Goal: Book appointment/travel/reservation

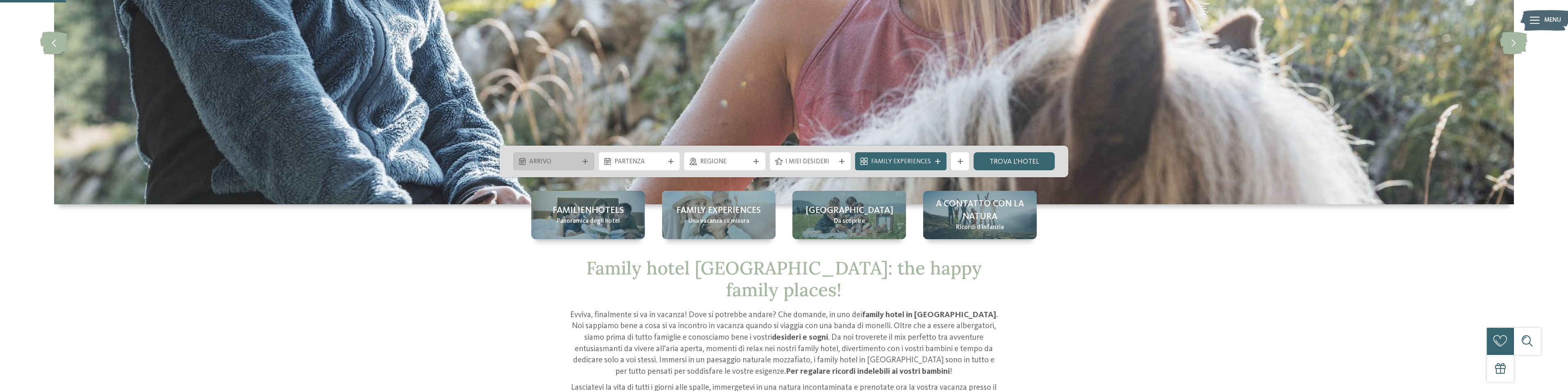
click at [571, 156] on div "Arrivo" at bounding box center [554, 161] width 54 height 10
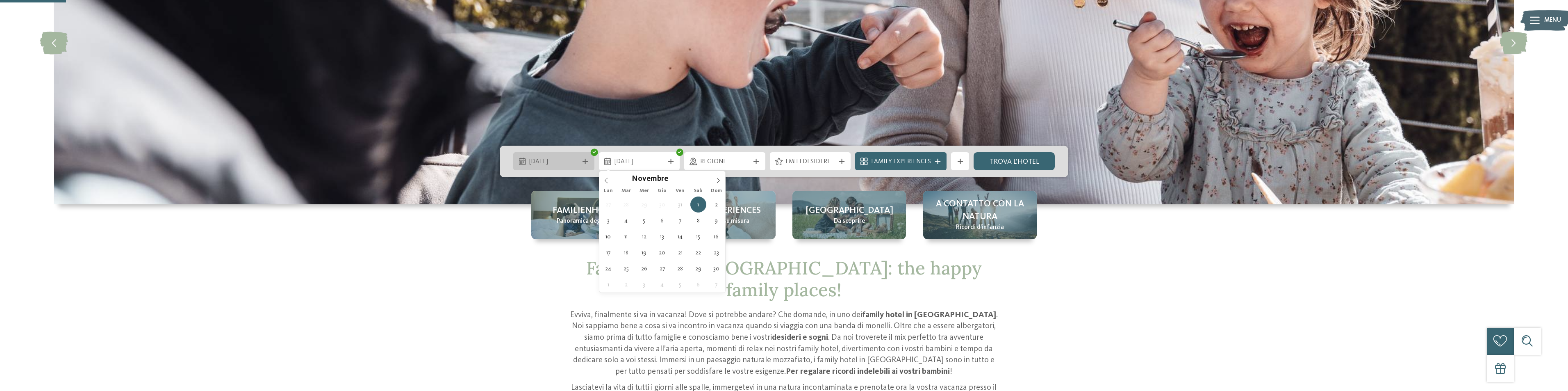
click at [587, 159] on icon at bounding box center [585, 161] width 5 height 5
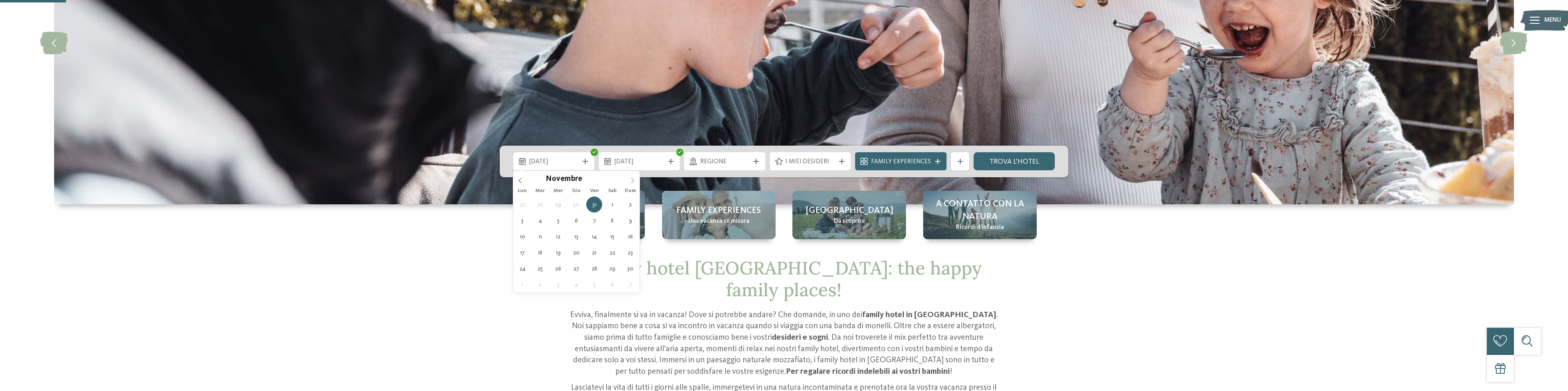
click at [630, 181] on icon at bounding box center [632, 180] width 6 height 6
type div "31.12.2025"
type input "****"
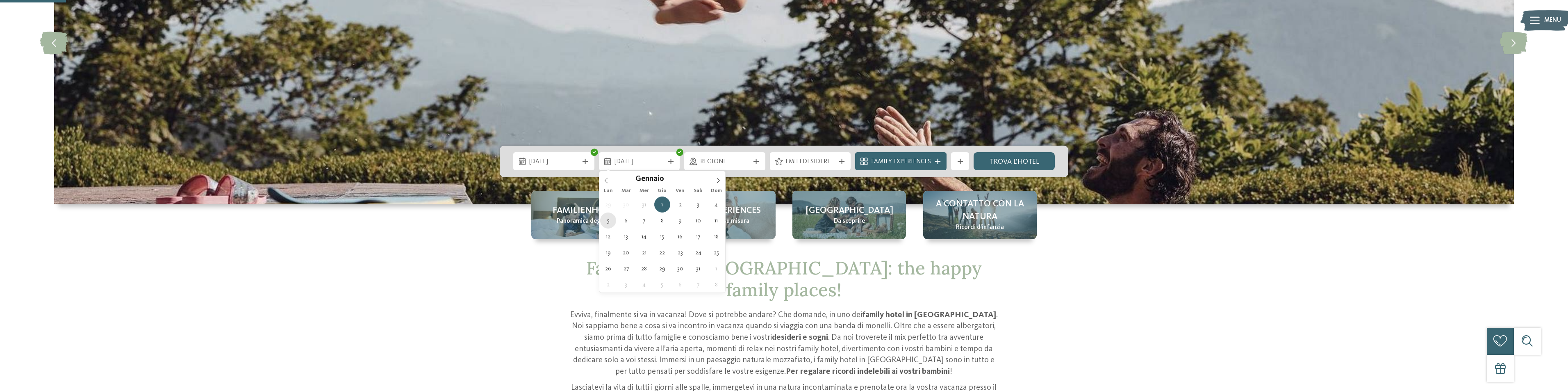
type div "05.01.2026"
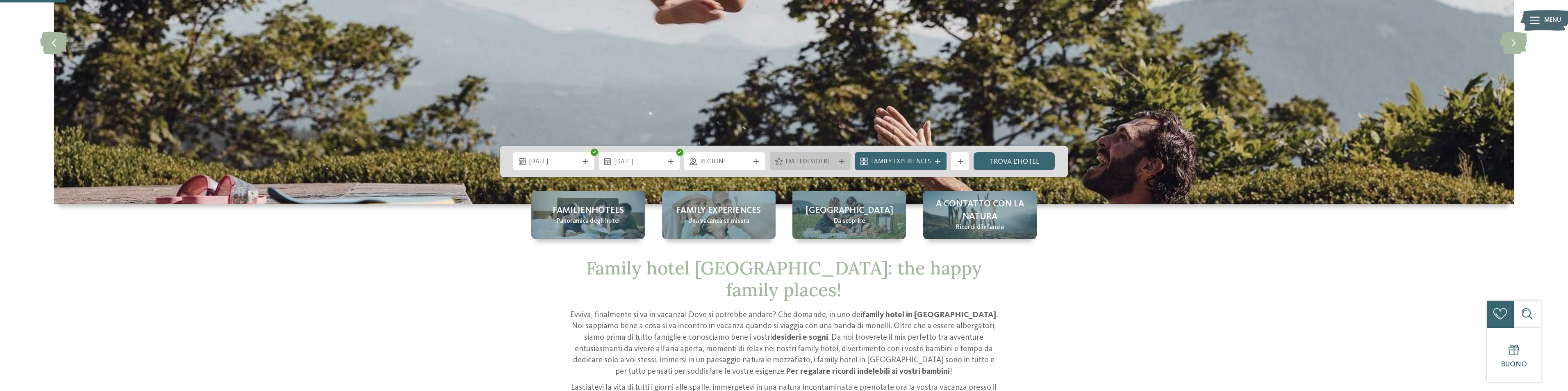
click at [821, 158] on span "I miei desideri" at bounding box center [810, 161] width 49 height 9
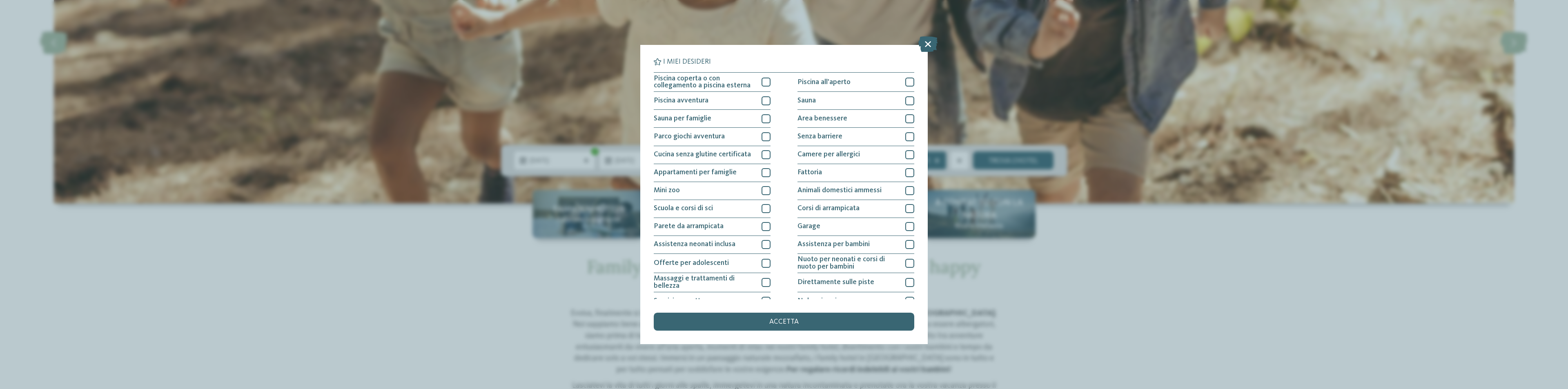
drag, startPoint x: 928, startPoint y: 43, endPoint x: 929, endPoint y: 52, distance: 9.1
click at [929, 43] on icon at bounding box center [927, 43] width 19 height 16
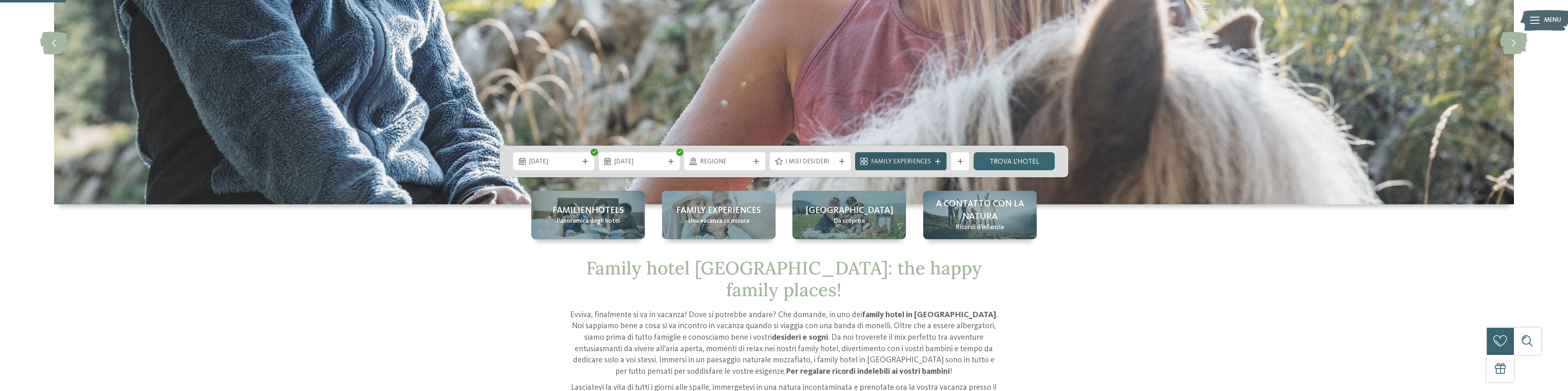
click at [936, 160] on icon at bounding box center [937, 161] width 5 height 5
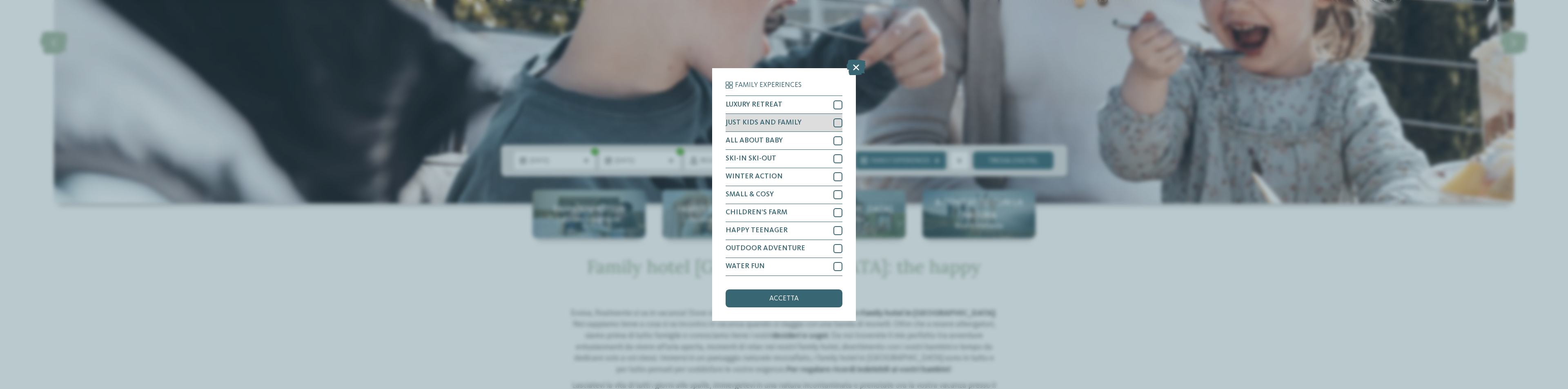
click at [836, 124] on div at bounding box center [838, 123] width 9 height 9
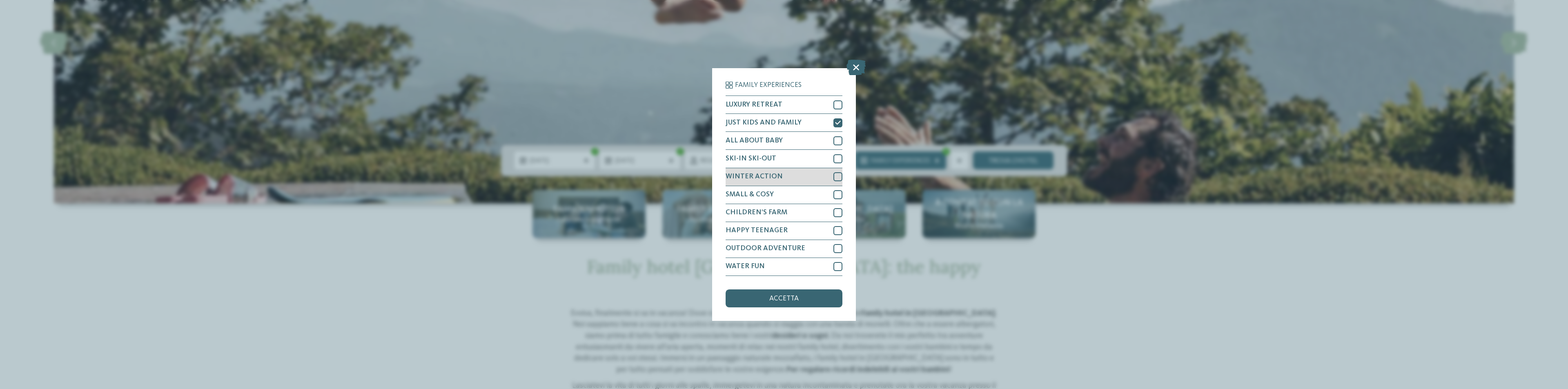
click at [837, 176] on div at bounding box center [838, 176] width 9 height 9
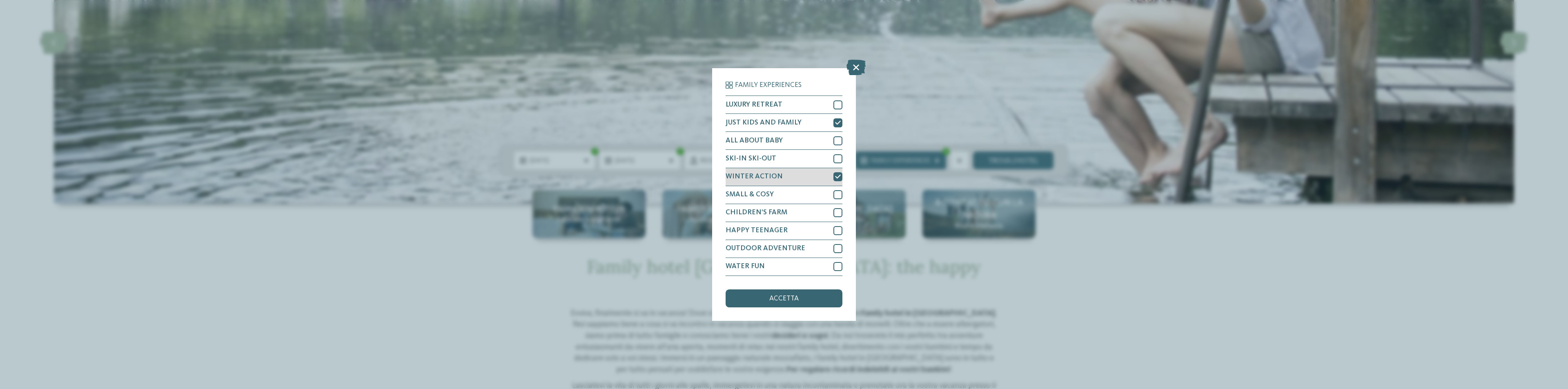
click at [842, 174] on div at bounding box center [838, 176] width 9 height 9
click at [811, 301] on div "accetta" at bounding box center [784, 298] width 117 height 18
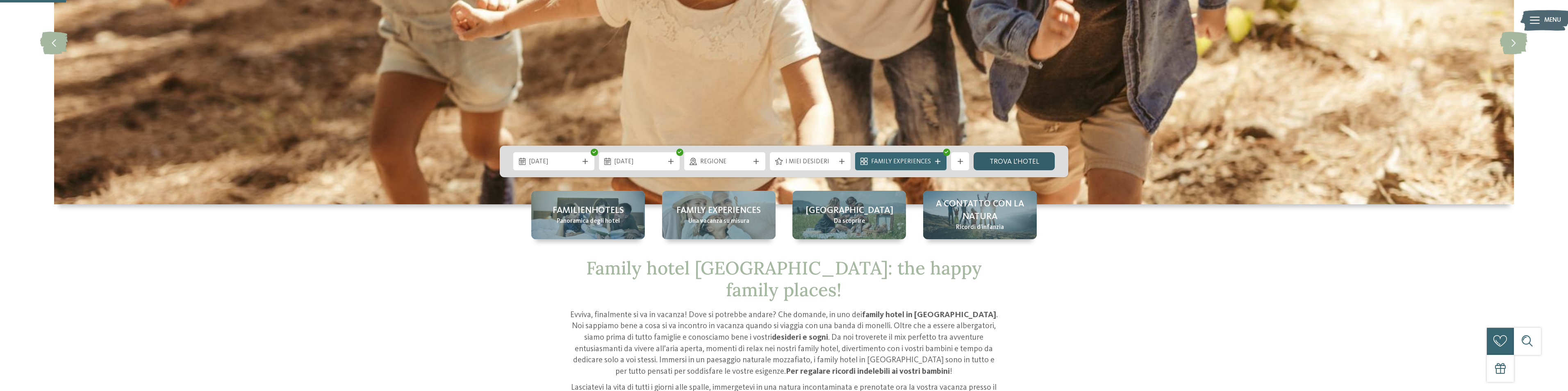
click at [1018, 161] on link "trova l’hotel" at bounding box center [1014, 161] width 81 height 18
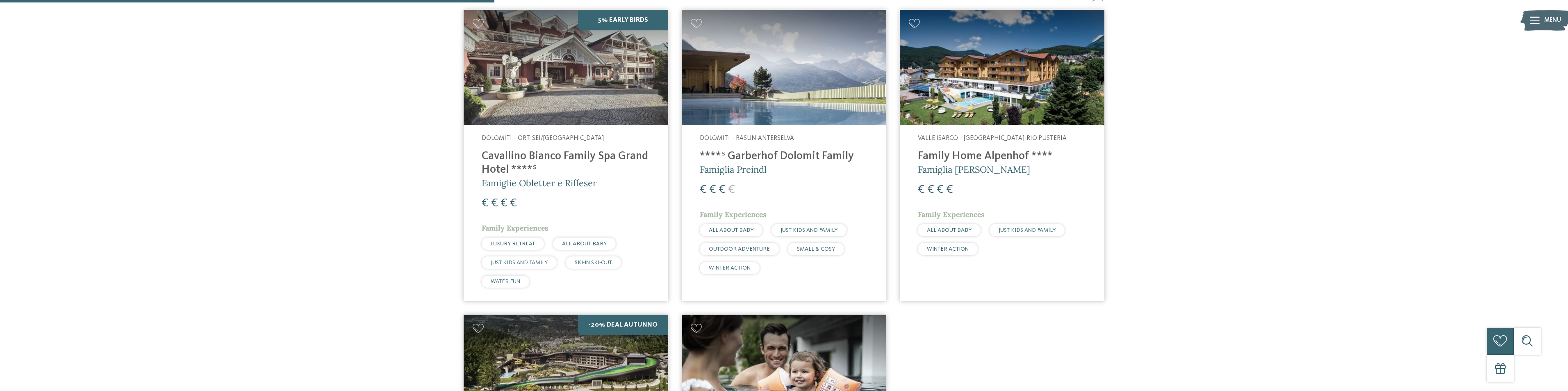
scroll to position [342, 0]
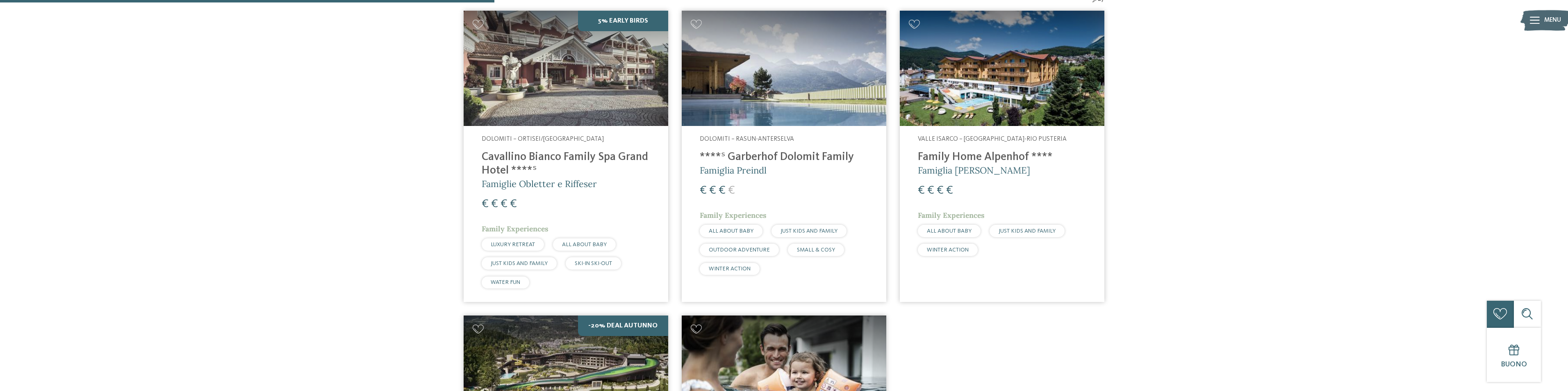
click at [790, 77] on img at bounding box center [784, 68] width 205 height 115
click at [759, 114] on img at bounding box center [784, 68] width 205 height 115
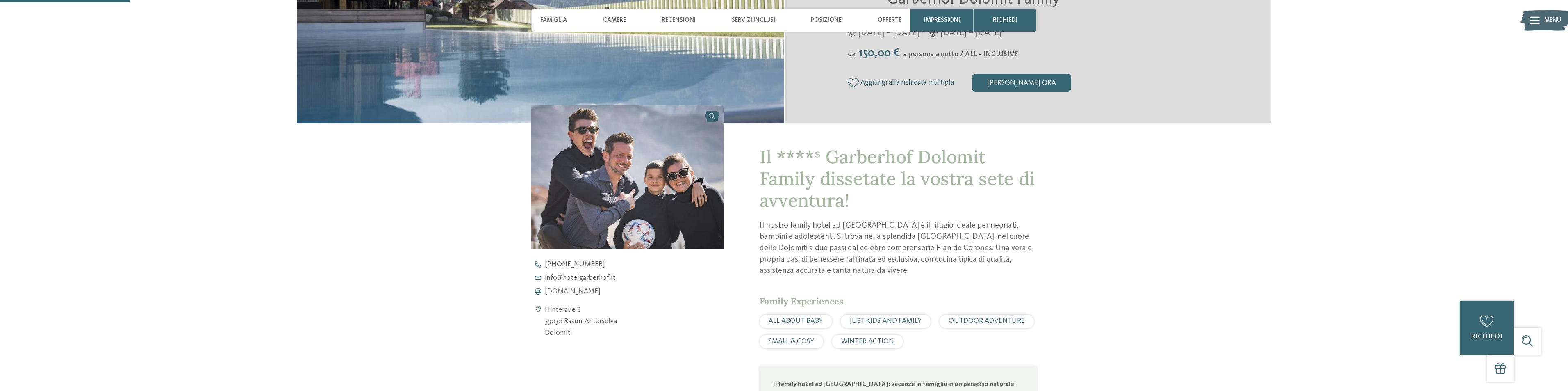
scroll to position [533, 0]
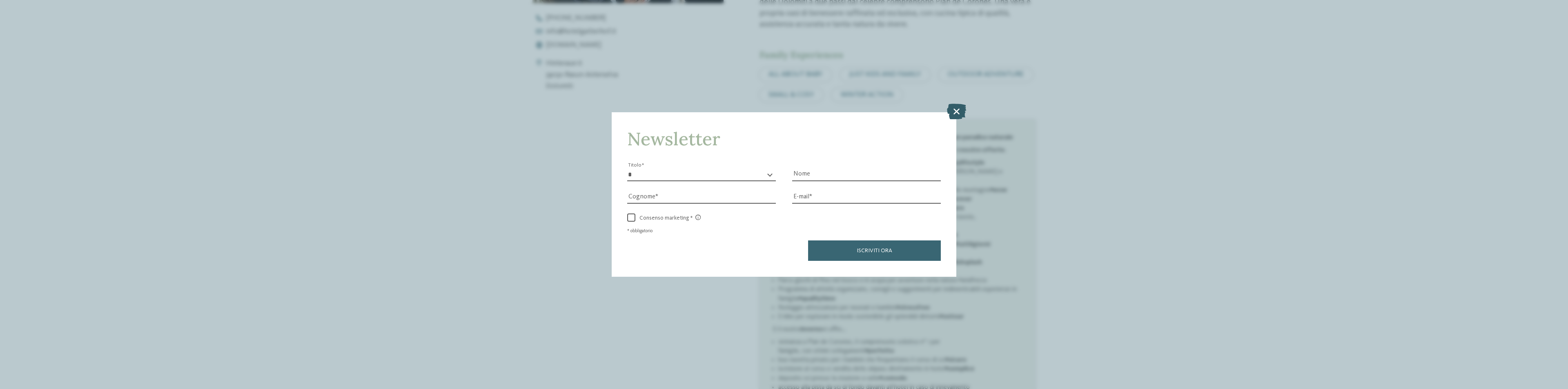
click at [952, 108] on icon at bounding box center [956, 111] width 19 height 16
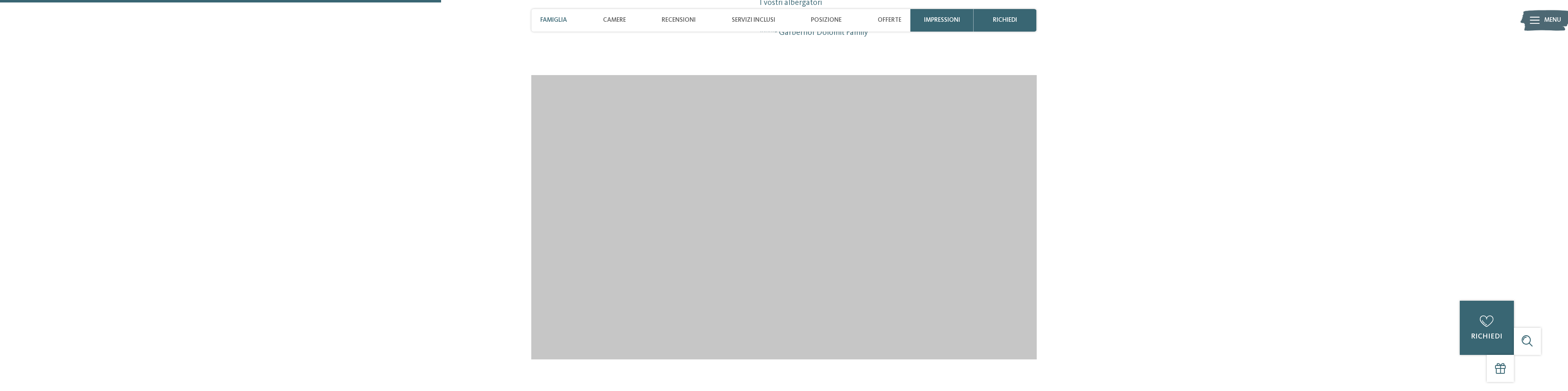
scroll to position [985, 0]
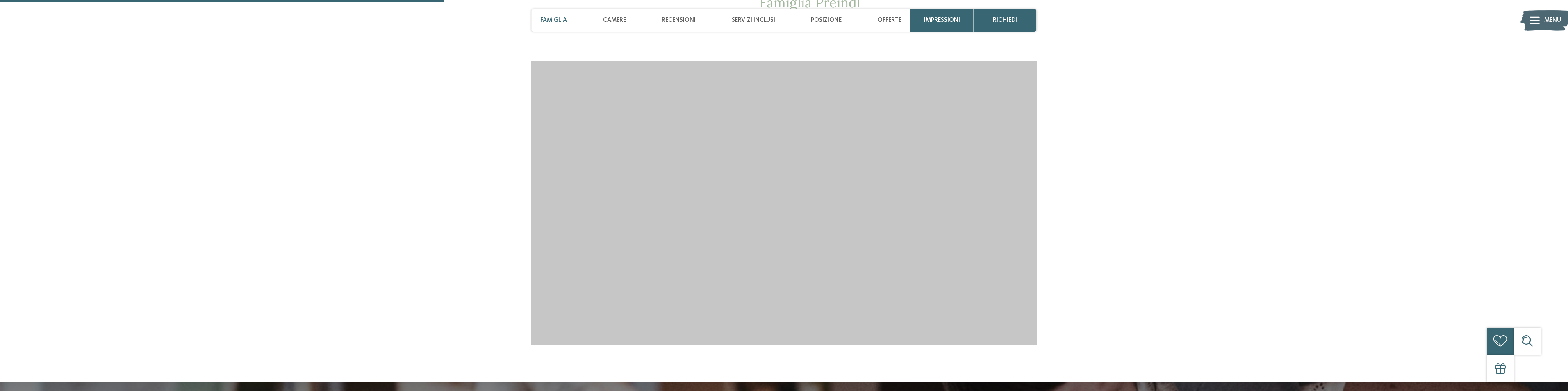
click at [542, 21] on span "Famiglia" at bounding box center [553, 20] width 26 height 7
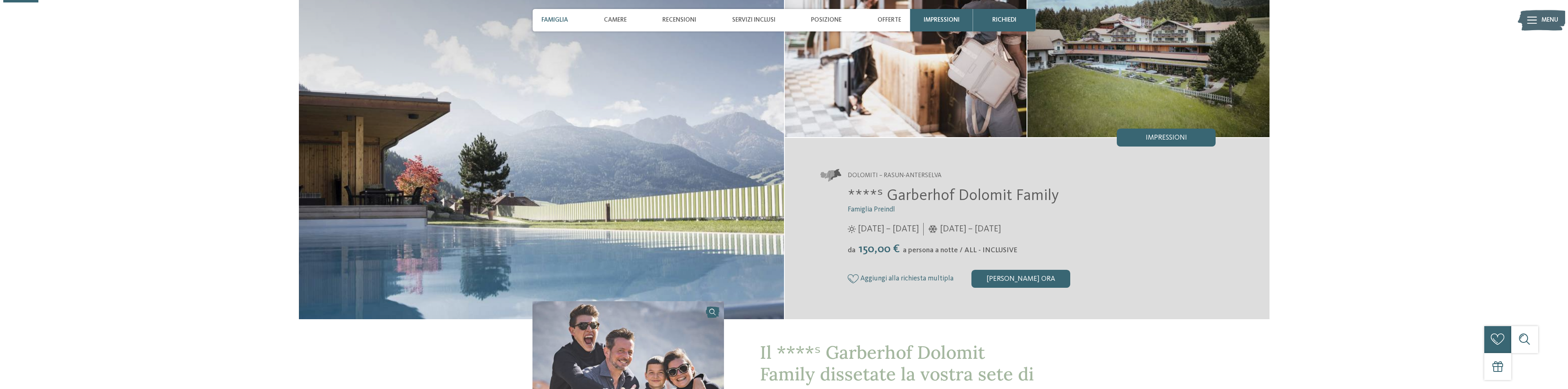
scroll to position [78, 0]
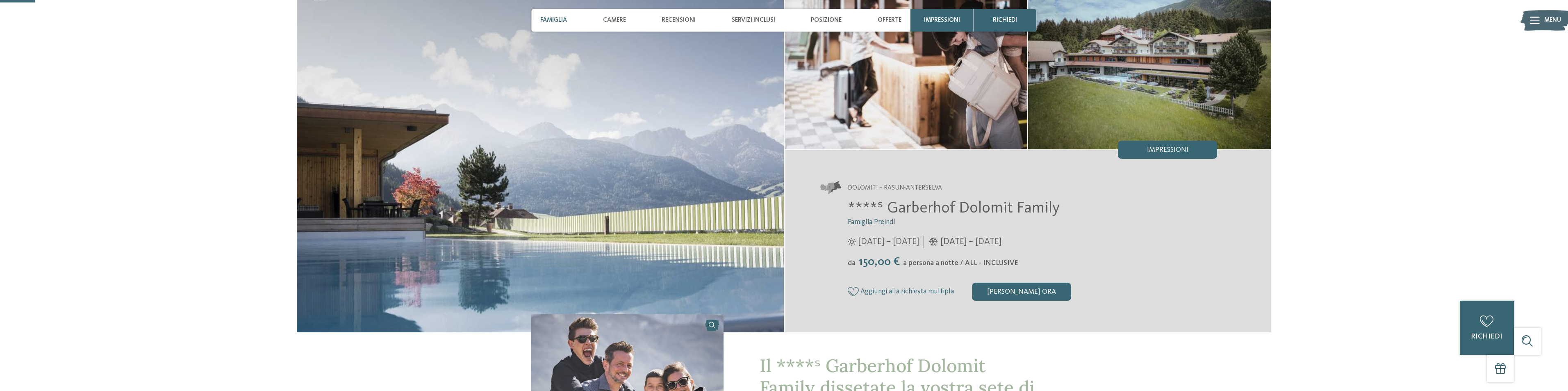
click at [1533, 19] on icon at bounding box center [1535, 20] width 10 height 7
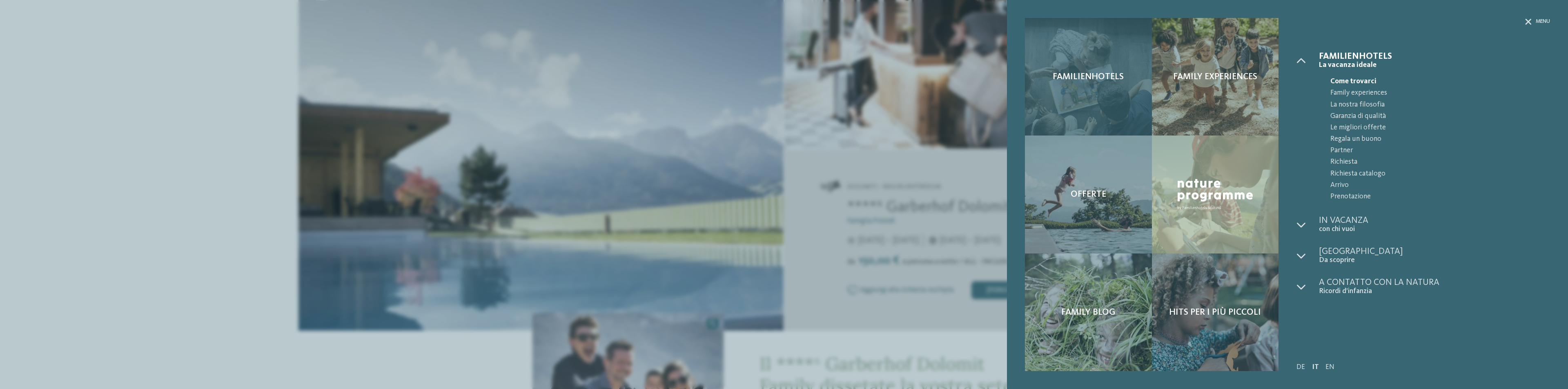
click at [1141, 94] on div "Familienhotels" at bounding box center [1087, 77] width 127 height 118
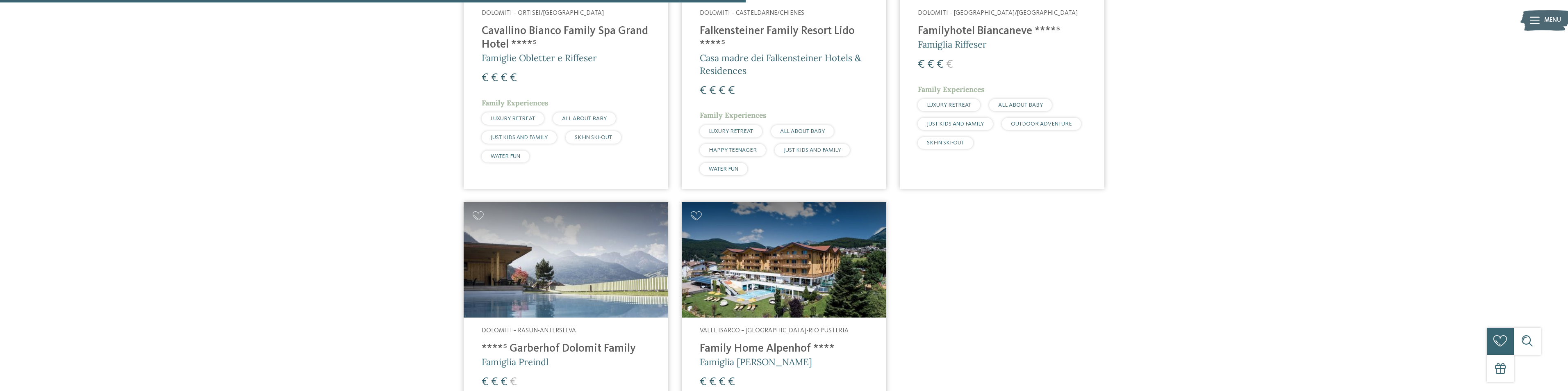
scroll to position [529, 0]
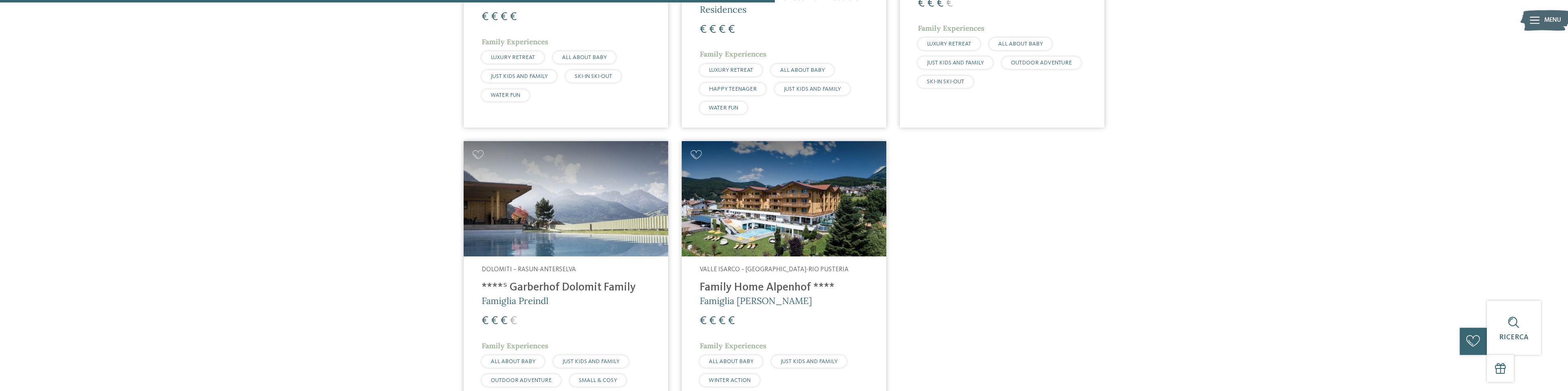
click at [610, 235] on img at bounding box center [566, 199] width 205 height 115
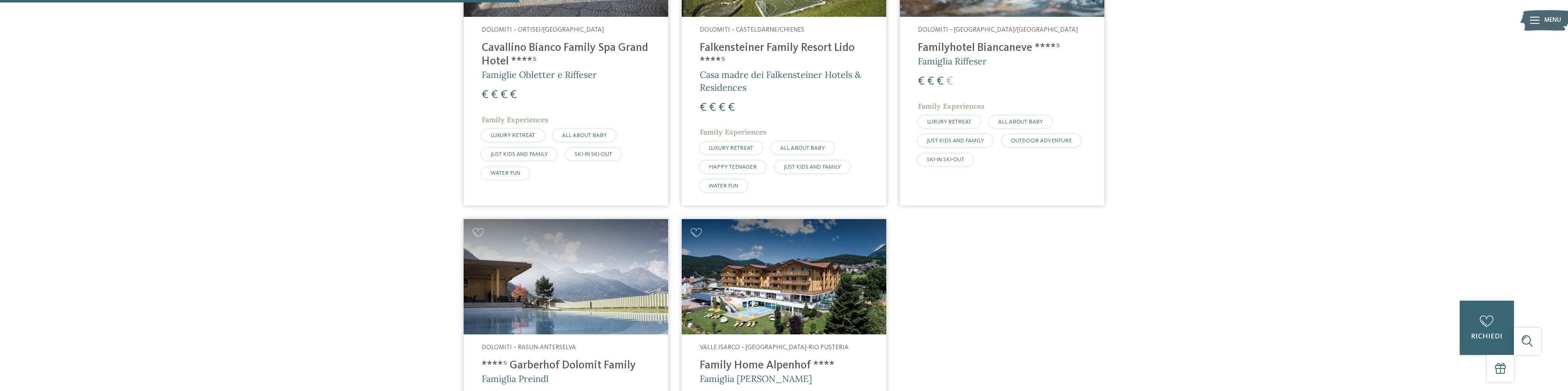
scroll to position [324, 0]
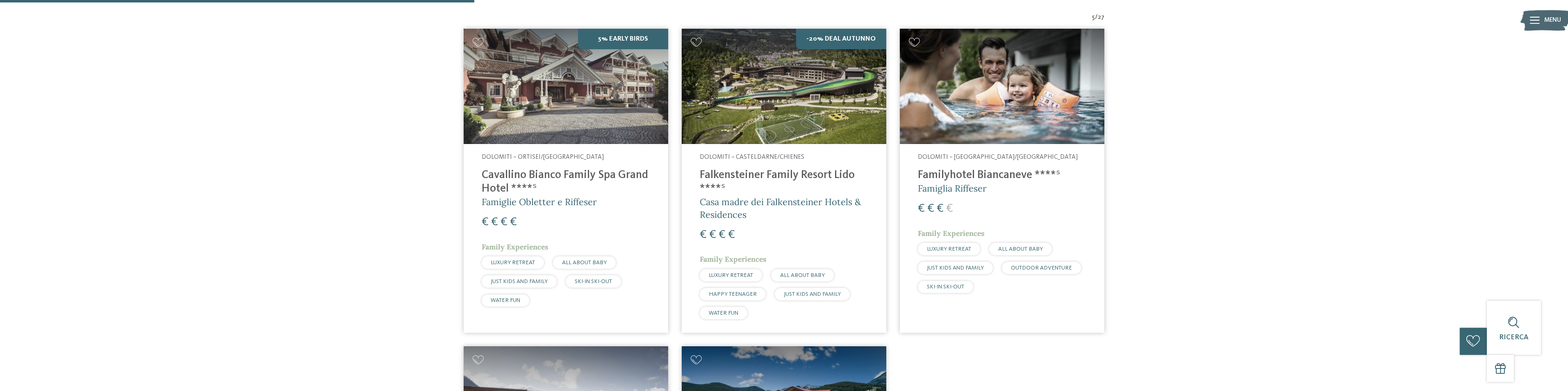
click at [1008, 102] on img at bounding box center [1001, 86] width 205 height 115
click at [975, 103] on img at bounding box center [1001, 86] width 205 height 115
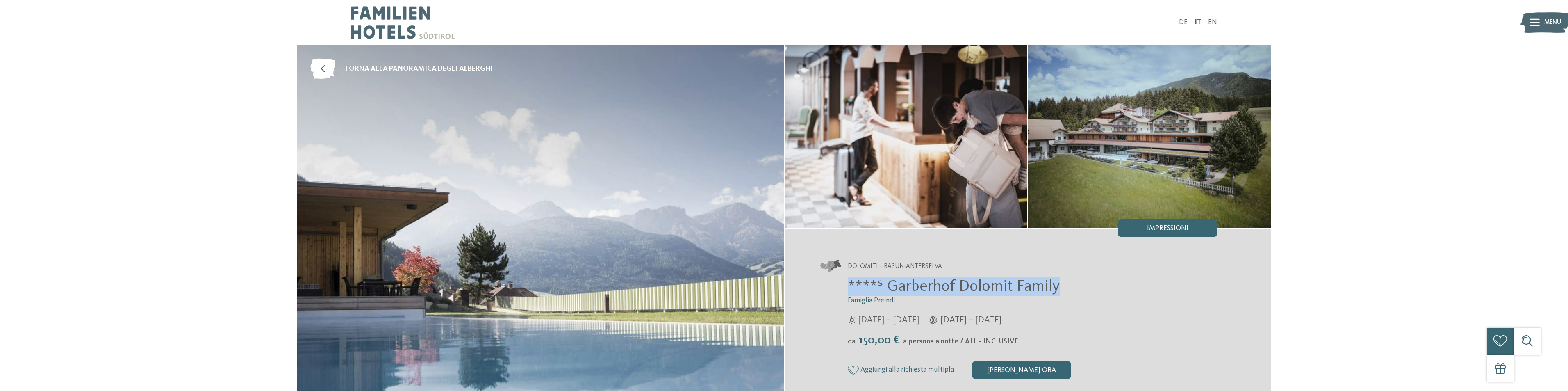
drag, startPoint x: 1057, startPoint y: 287, endPoint x: 821, endPoint y: 292, distance: 236.1
click at [821, 292] on div "****ˢ Garberhof Dolomit Family Famiglia Preindl 07/06/2025 – 07/11/2025 da" at bounding box center [1019, 328] width 397 height 102
copy span "****ˢ Garberhof Dolomit Family"
click at [1533, 17] on div at bounding box center [1535, 22] width 10 height 22
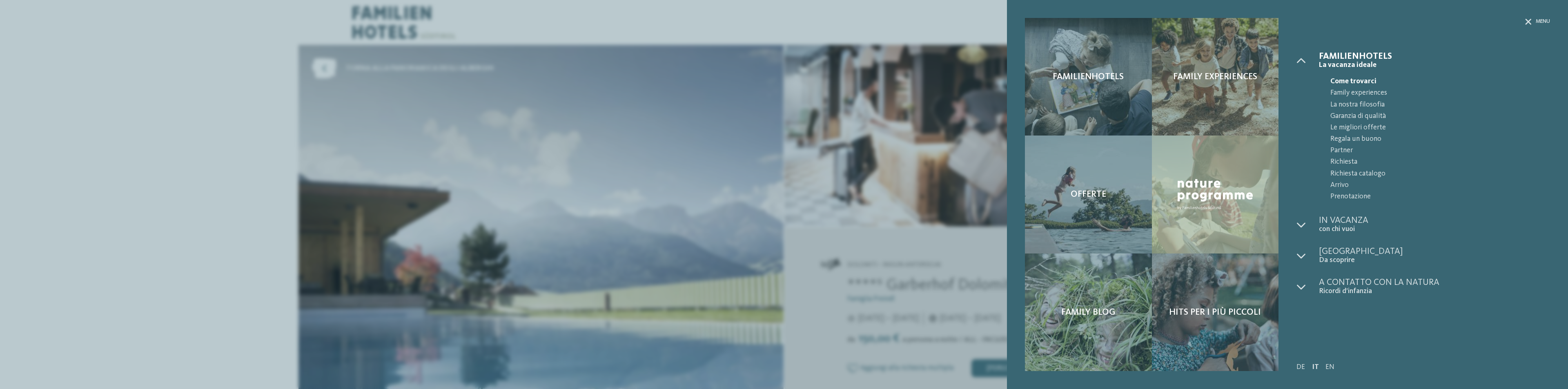
click at [588, 59] on div "Familienhotels Family experiences Offerte" at bounding box center [784, 194] width 1568 height 389
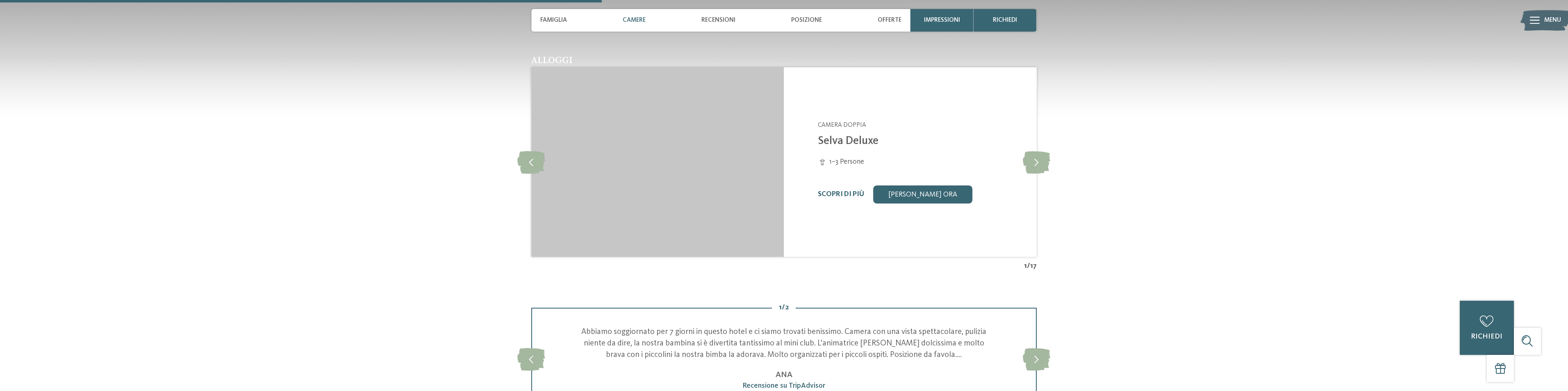
scroll to position [985, 0]
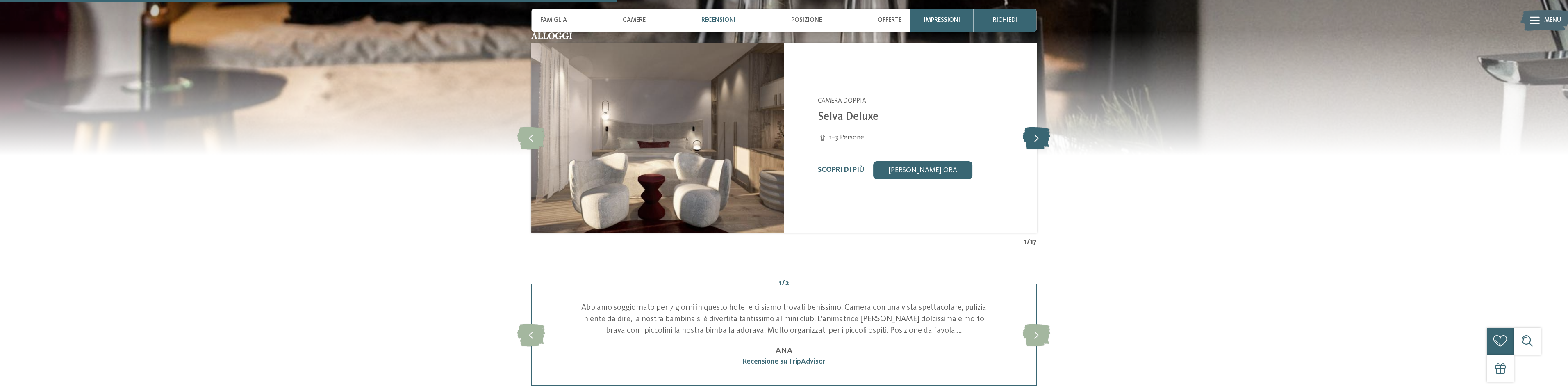
click at [1033, 136] on icon at bounding box center [1036, 137] width 27 height 22
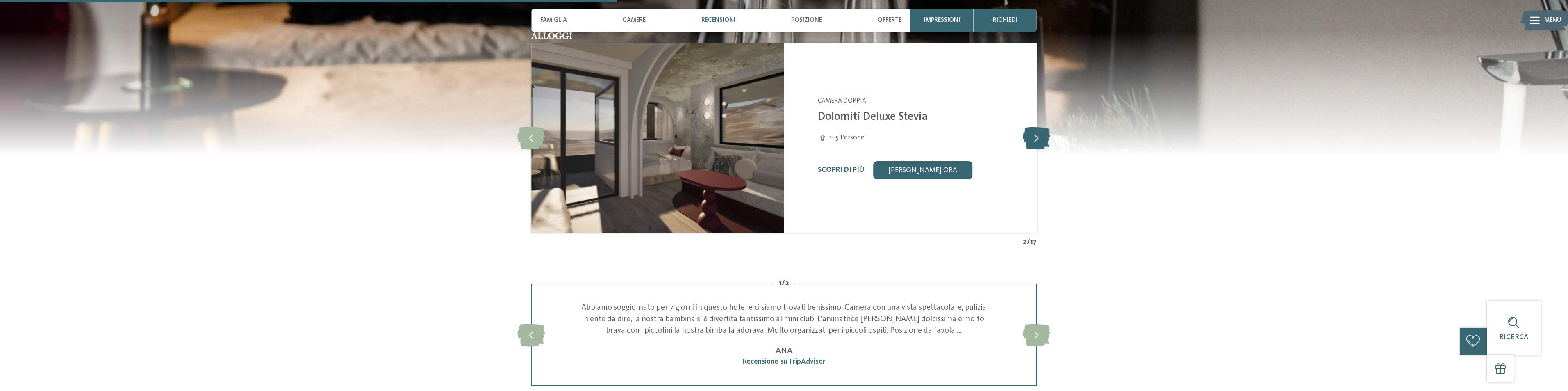
click at [1033, 136] on icon at bounding box center [1036, 137] width 27 height 22
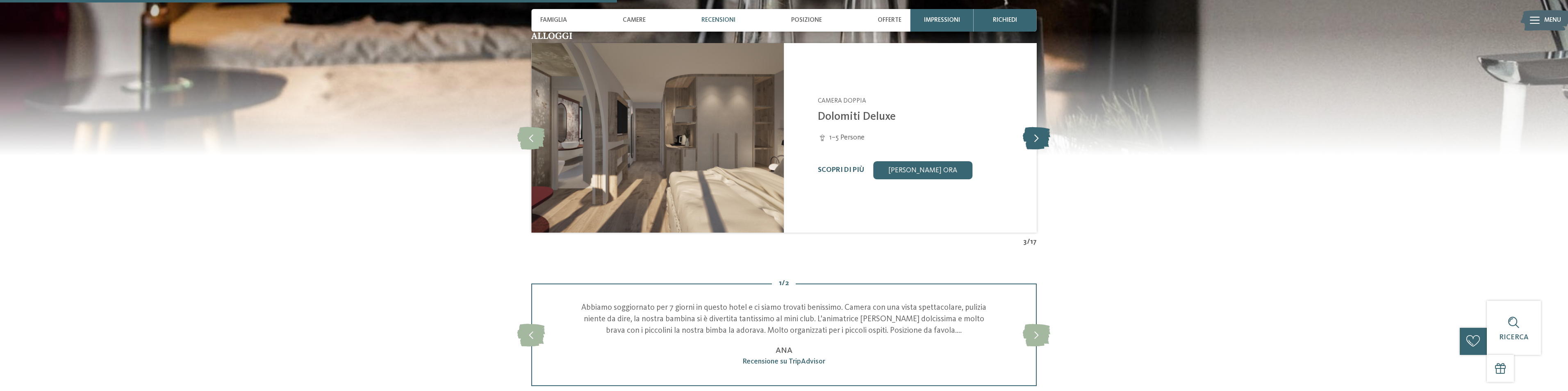
click at [1033, 136] on icon at bounding box center [1036, 137] width 27 height 22
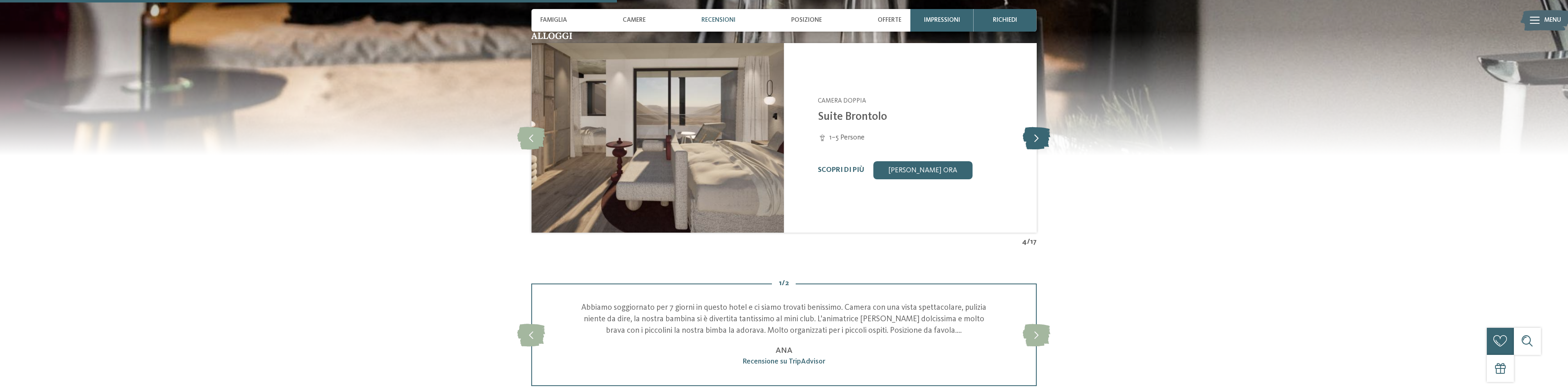
click at [1033, 136] on icon at bounding box center [1036, 137] width 27 height 22
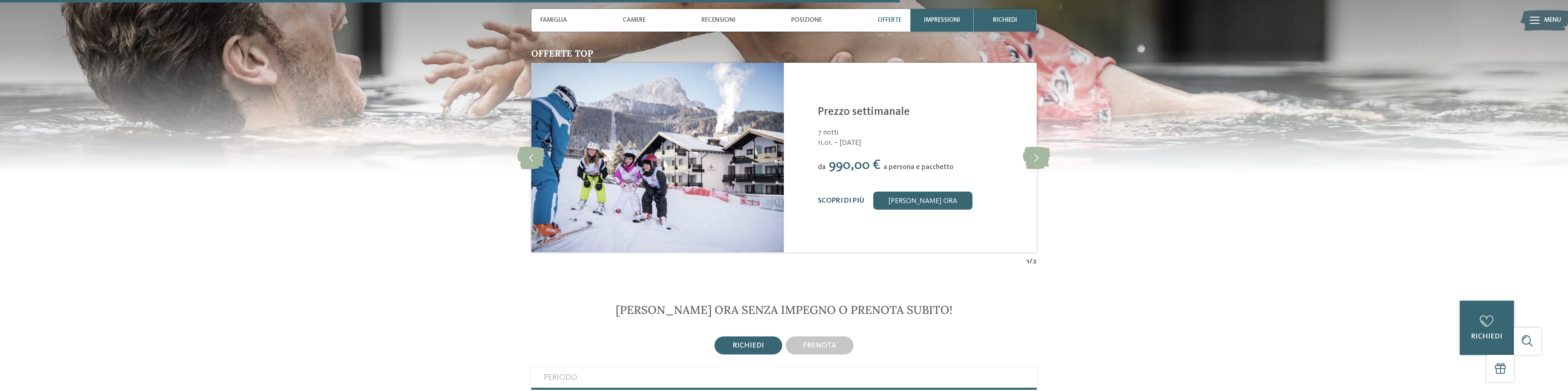
scroll to position [1683, 0]
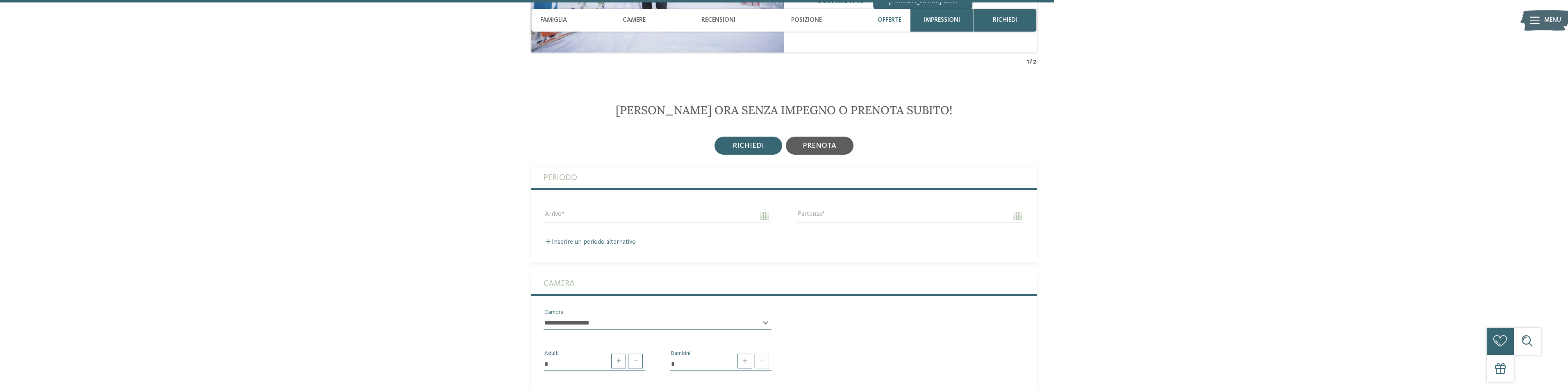
click at [821, 149] on span "prenota" at bounding box center [819, 146] width 34 height 7
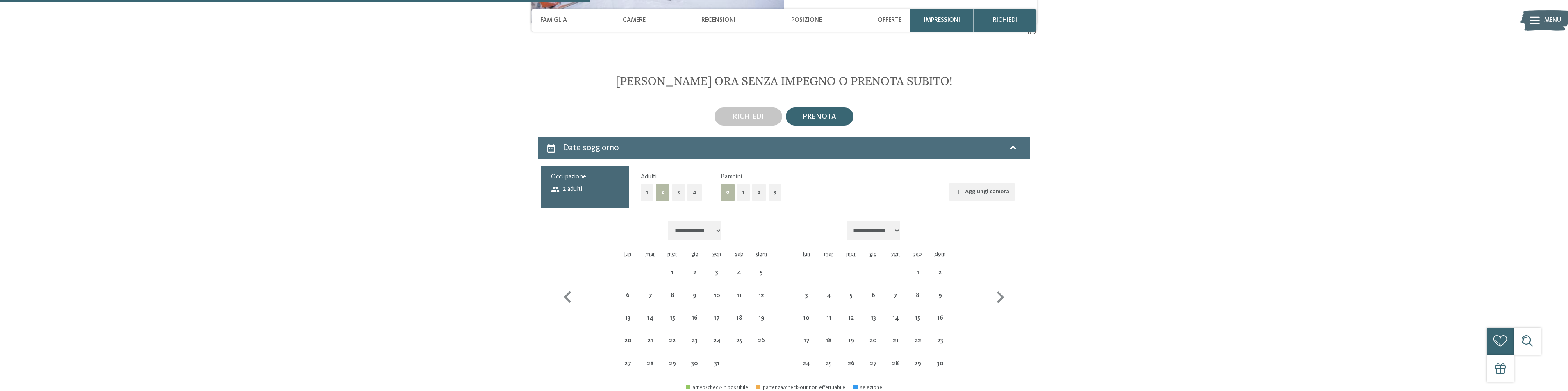
scroll to position [1806, 0]
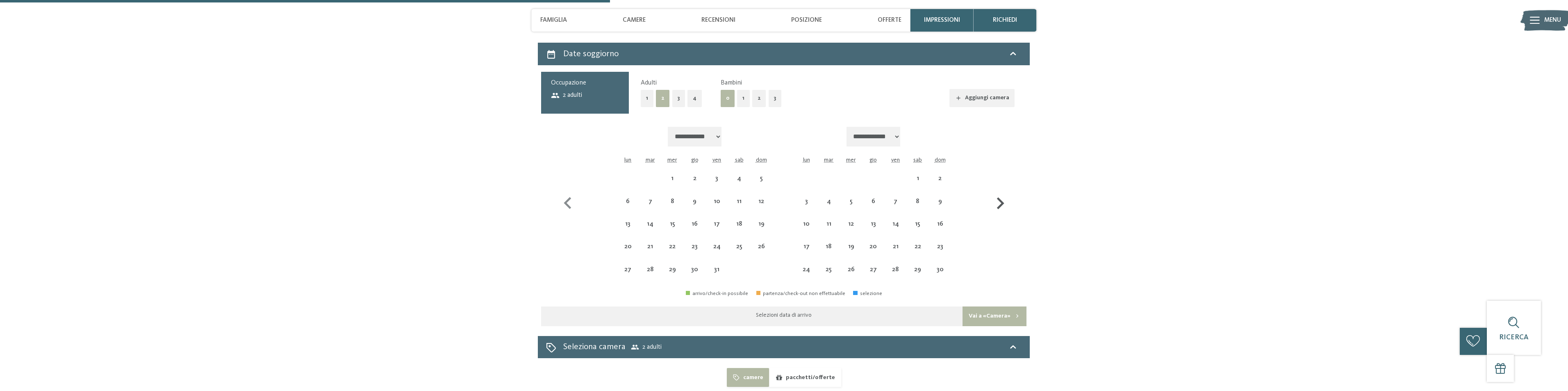
click at [997, 204] on icon "button" at bounding box center [1000, 203] width 24 height 24
select select "**********"
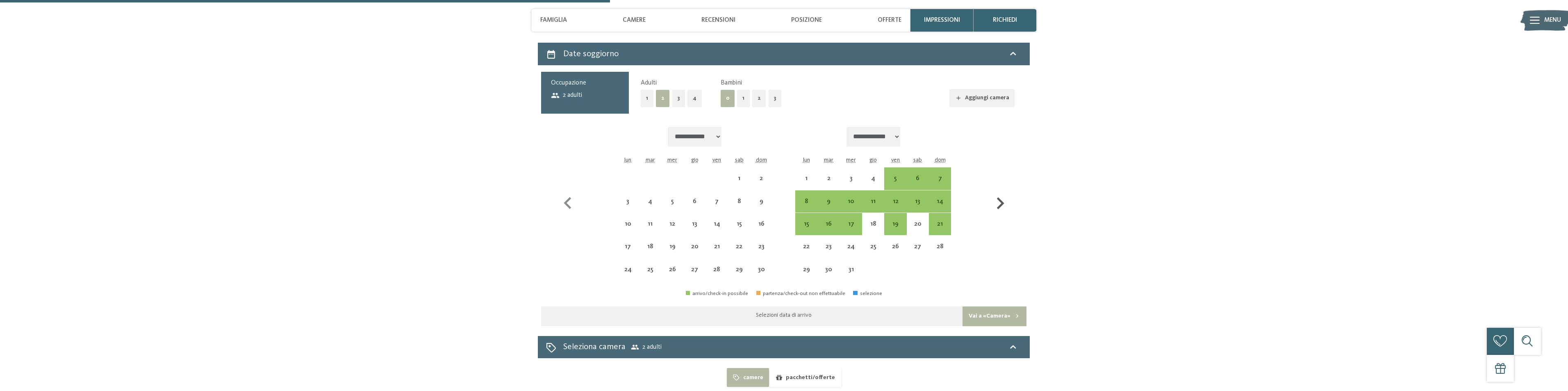
click at [997, 201] on icon "button" at bounding box center [1000, 203] width 24 height 24
select select "**********"
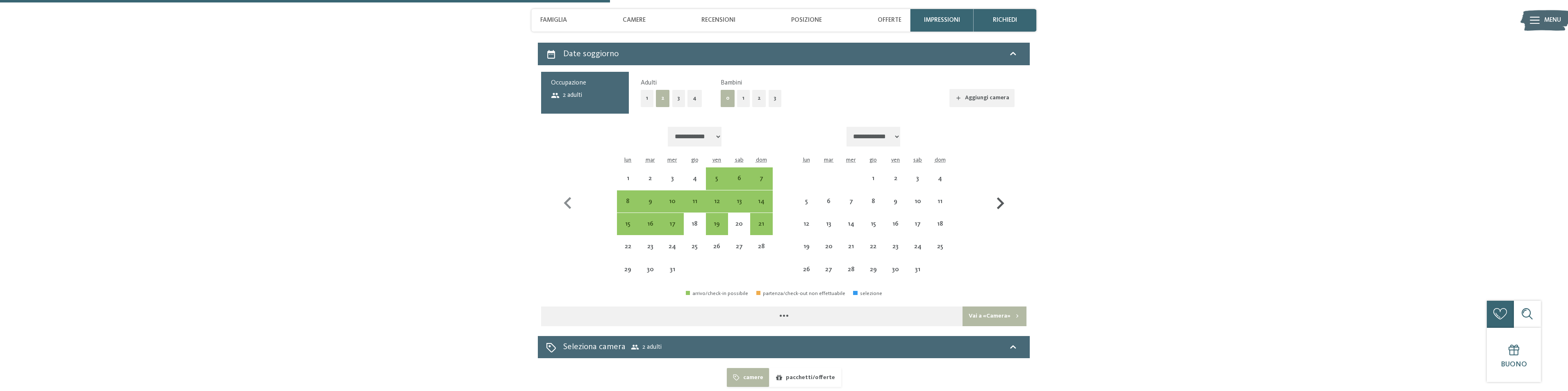
select select "**********"
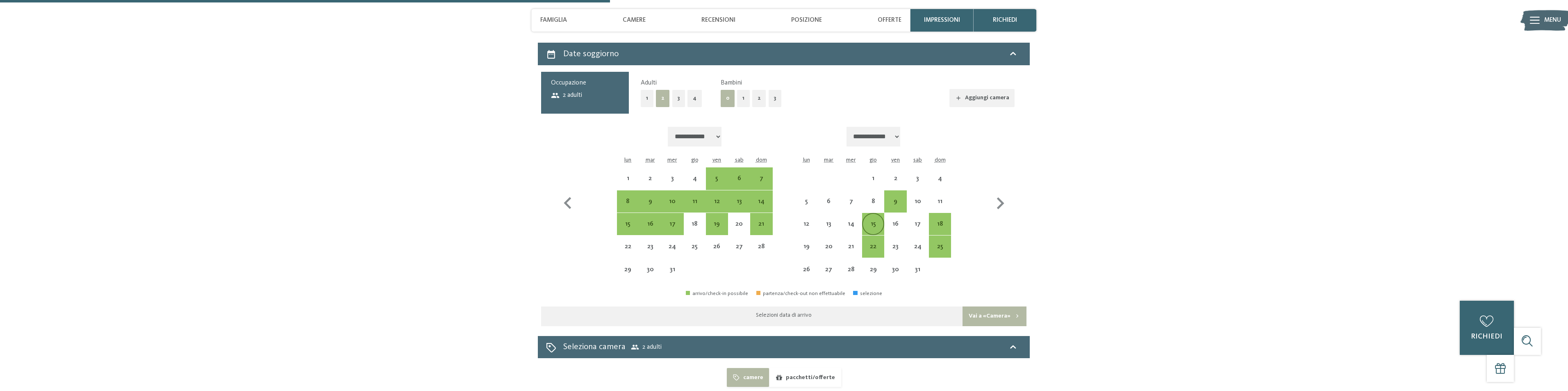
click at [877, 226] on div "15" at bounding box center [873, 230] width 21 height 21
select select "**********"
